Goal: Task Accomplishment & Management: Manage account settings

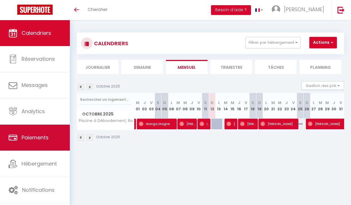
scroll to position [20, 0]
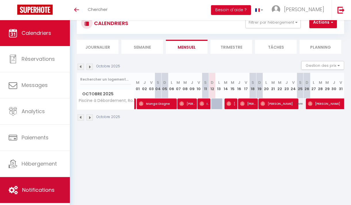
click at [54, 186] on span "Notifications" at bounding box center [38, 189] width 32 height 7
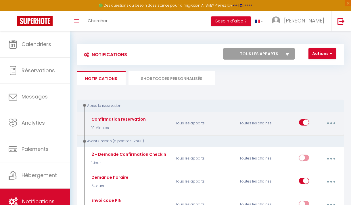
click at [332, 122] on button "button" at bounding box center [330, 123] width 15 height 11
click at [311, 137] on link "Editer" at bounding box center [315, 137] width 43 height 10
type input "Confirmation reservation"
select select "10 Minutes"
select select "if_booking_is_paid"
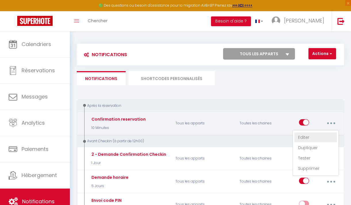
checkbox input "true"
checkbox input "false"
radio input "true"
type input "Confirmation de la reservation"
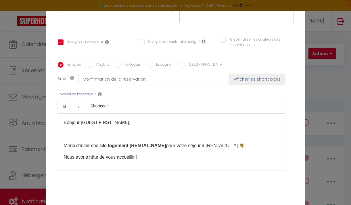
scroll to position [106, 0]
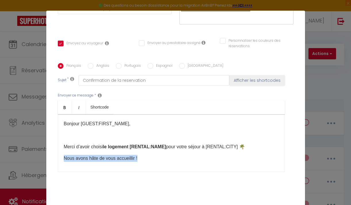
drag, startPoint x: 141, startPoint y: 150, endPoint x: 57, endPoint y: 151, distance: 84.0
click at [57, 151] on div "Français Anglais Portugais Espagnol Italien Sujet * Confirmation de la reservat…" at bounding box center [175, 121] width 239 height 116
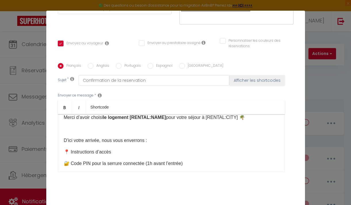
scroll to position [116, 0]
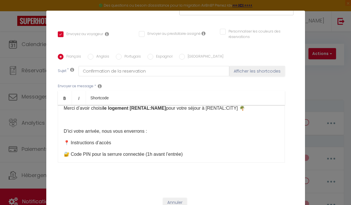
checkbox input "true"
checkbox input "false"
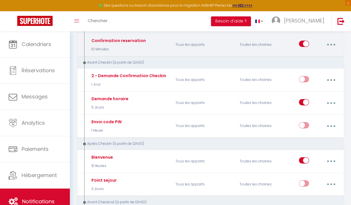
scroll to position [118, 0]
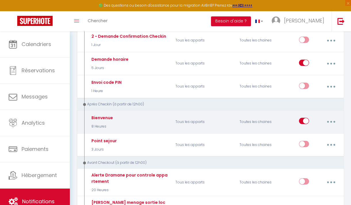
click at [333, 119] on button "button" at bounding box center [330, 121] width 15 height 11
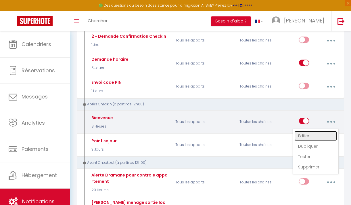
click at [316, 135] on link "Editer" at bounding box center [315, 136] width 43 height 10
type input "Bienvenue"
select select "3"
select select "8 Heures"
select select "if_booking_is_paid"
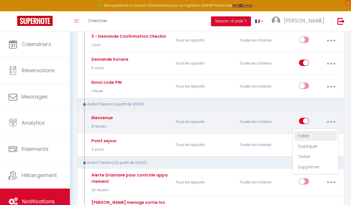
checkbox input "true"
checkbox input "false"
radio input "true"
type input "Bienvenue à [RENTAL:NAME]"
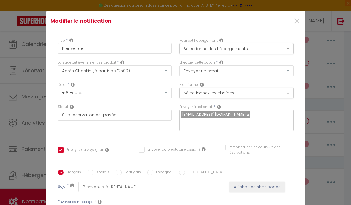
scroll to position [24, 0]
drag, startPoint x: 190, startPoint y: 124, endPoint x: 62, endPoint y: 121, distance: 127.4
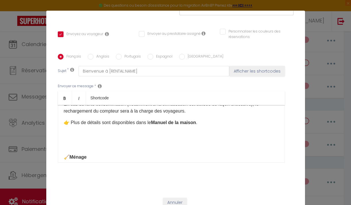
checkbox input "true"
checkbox input "false"
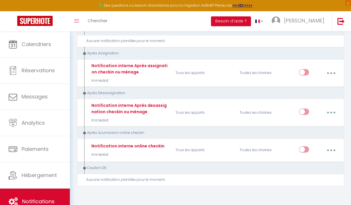
scroll to position [936, 0]
